Goal: Browse casually

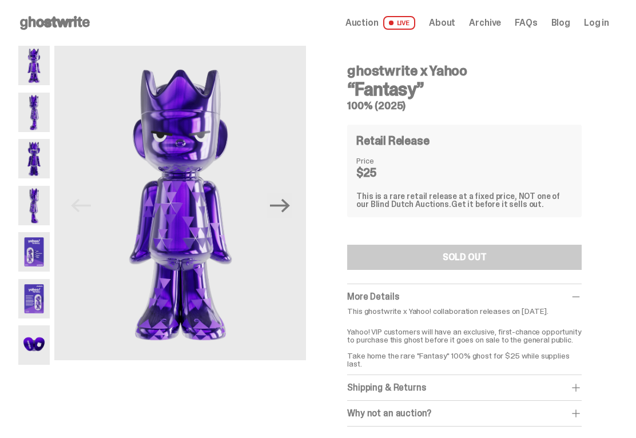
click at [30, 68] on img at bounding box center [33, 65] width 31 height 39
click at [34, 110] on img at bounding box center [33, 112] width 31 height 39
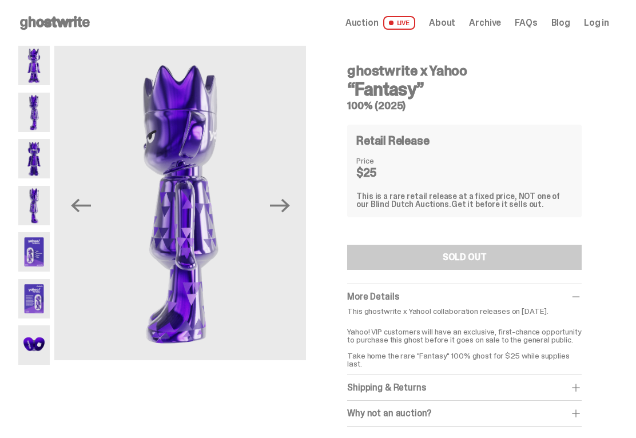
click at [30, 259] on img at bounding box center [33, 251] width 31 height 39
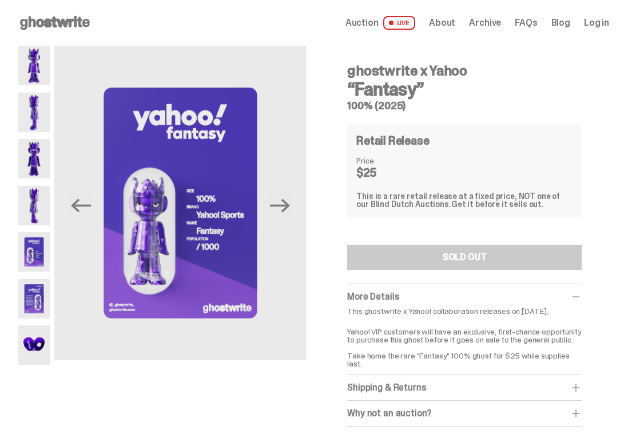
click at [37, 341] on img at bounding box center [33, 344] width 31 height 39
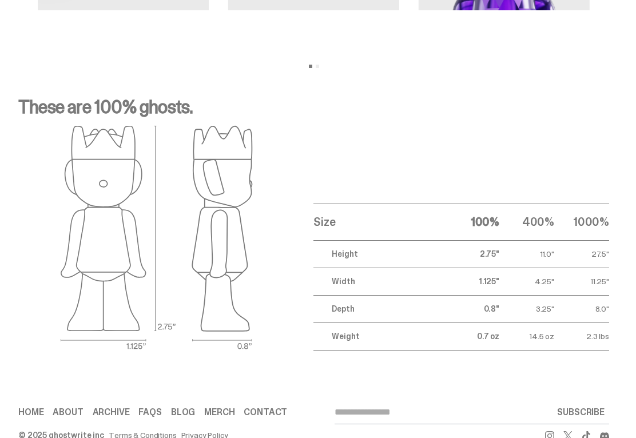
scroll to position [1398, 0]
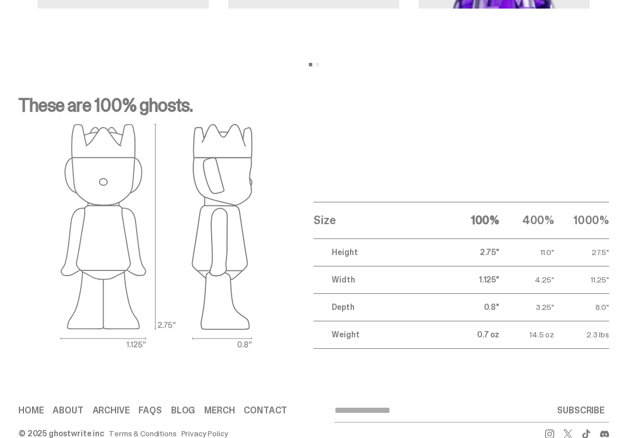
click at [35, 406] on link "Home" at bounding box center [30, 410] width 25 height 9
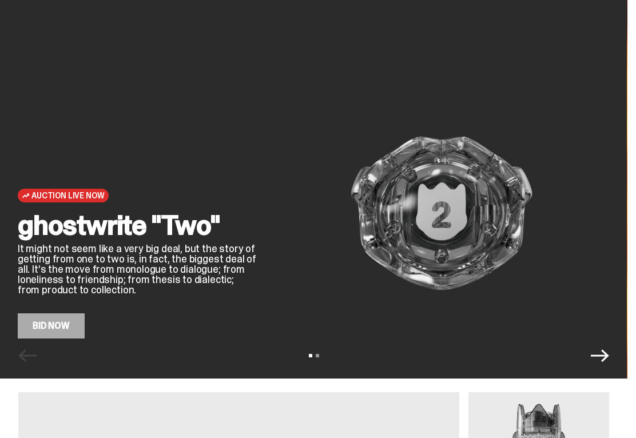
scroll to position [33, 0]
click at [62, 332] on link "Bid Now" at bounding box center [51, 325] width 67 height 25
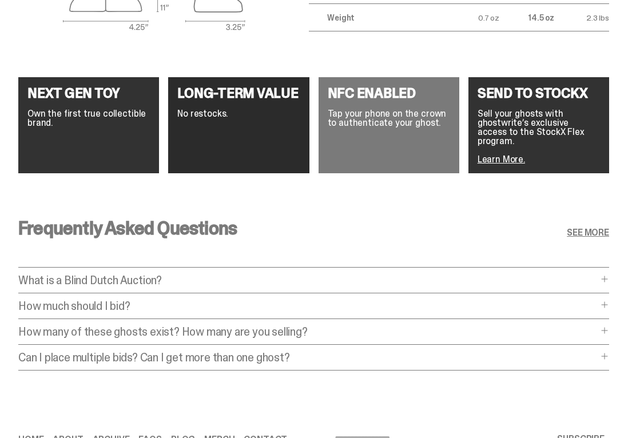
scroll to position [1601, 0]
click at [34, 428] on div "Home About Archive FAQs Blog [GEOGRAPHIC_DATA] Contact SUBSCRIBE" at bounding box center [313, 439] width 590 height 23
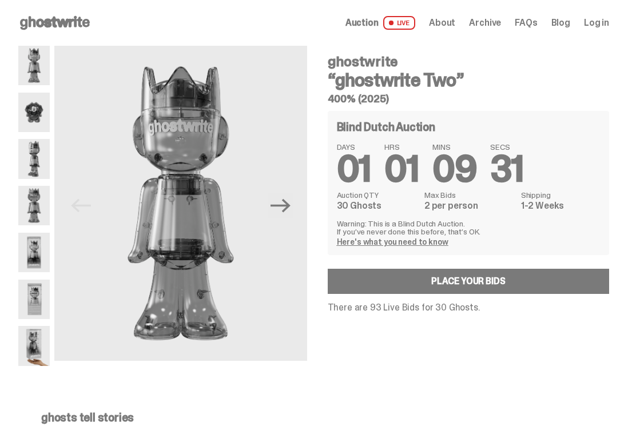
scroll to position [1601, 0]
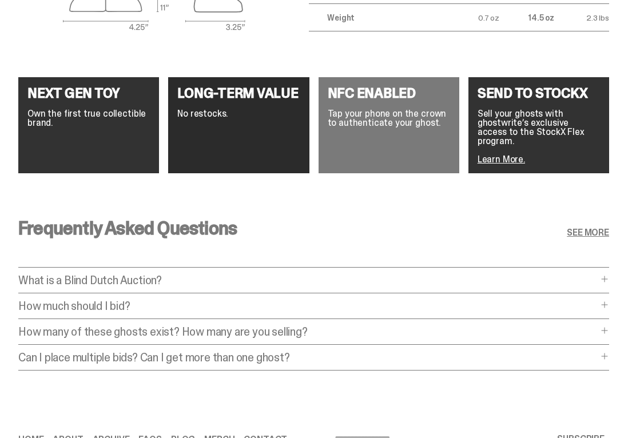
click at [27, 435] on link "Home" at bounding box center [30, 439] width 25 height 9
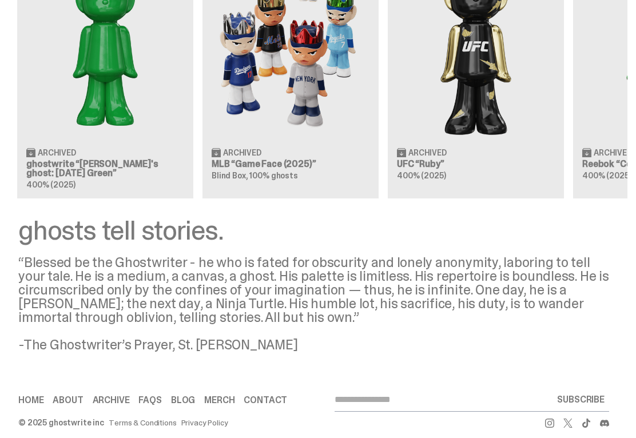
scroll to position [1373, 0]
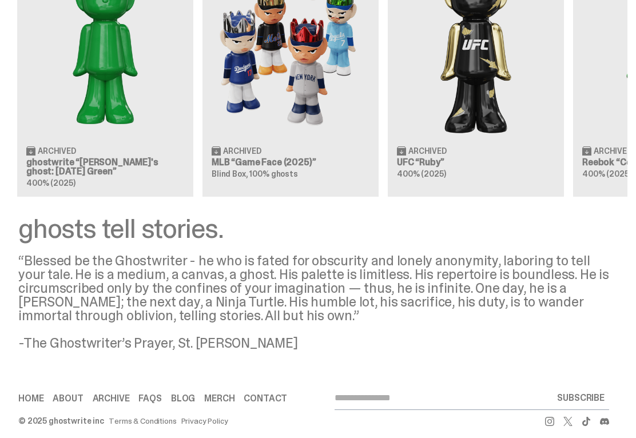
click at [213, 402] on link "Merch" at bounding box center [219, 398] width 30 height 9
